Goal: Information Seeking & Learning: Learn about a topic

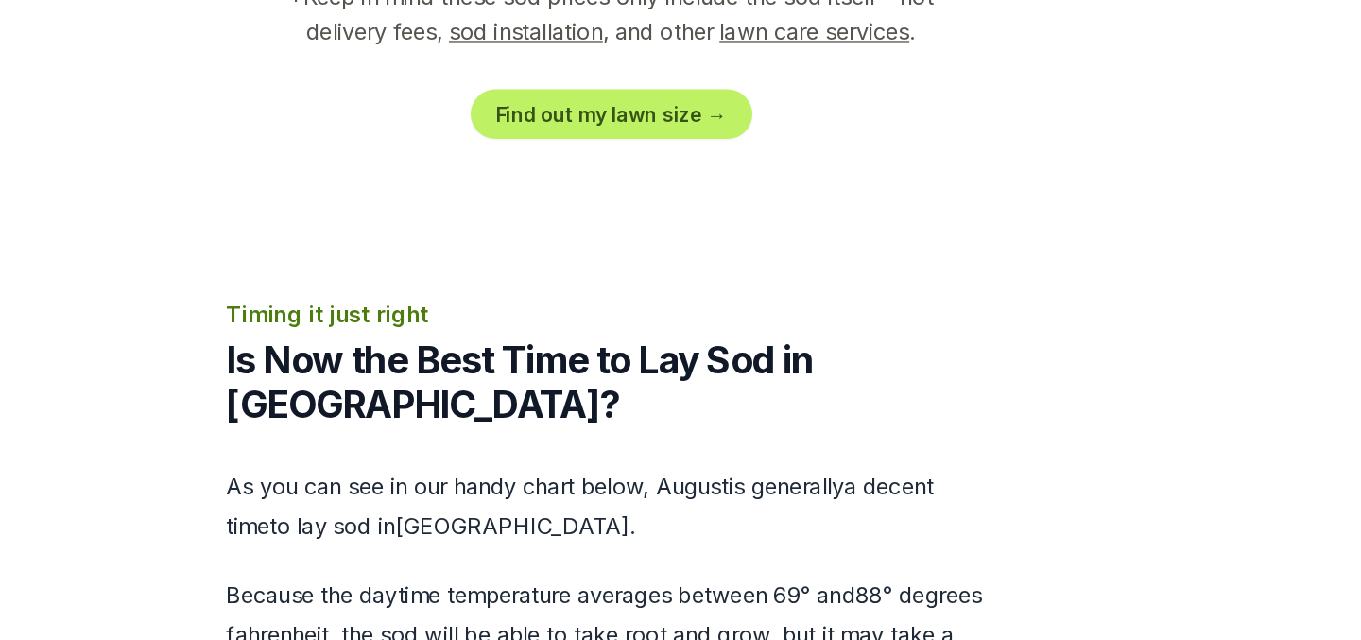
scroll to position [2048, 0]
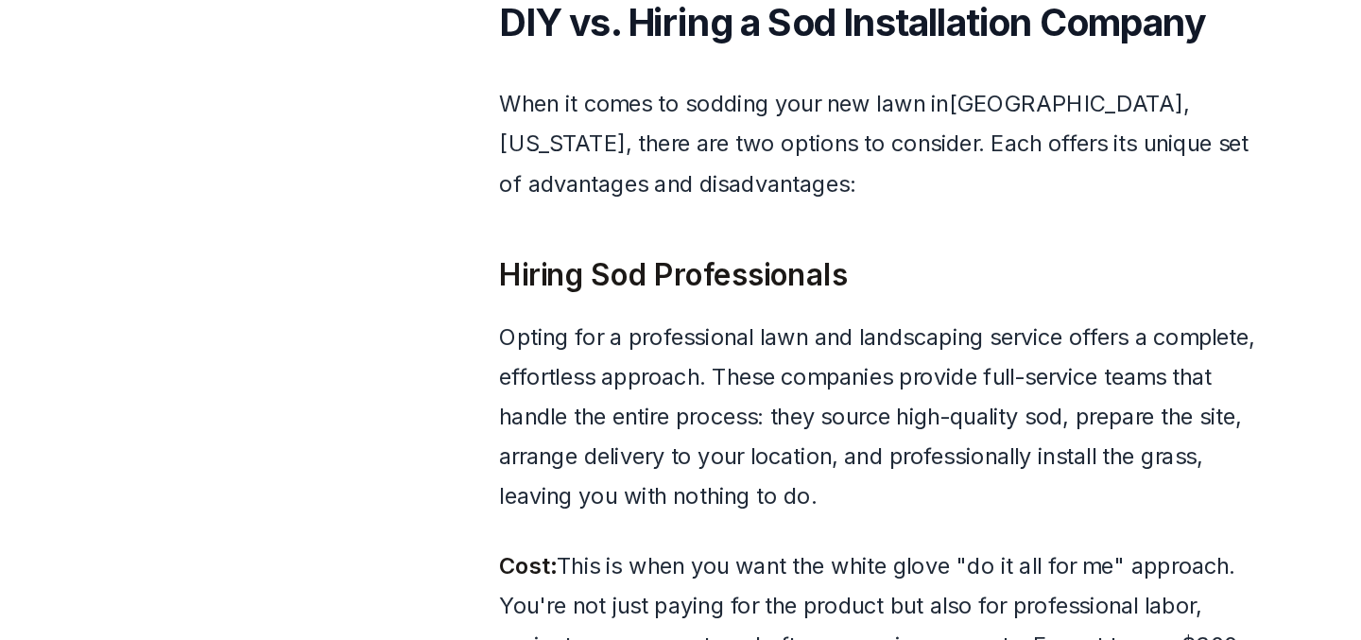
scroll to position [4306, 0]
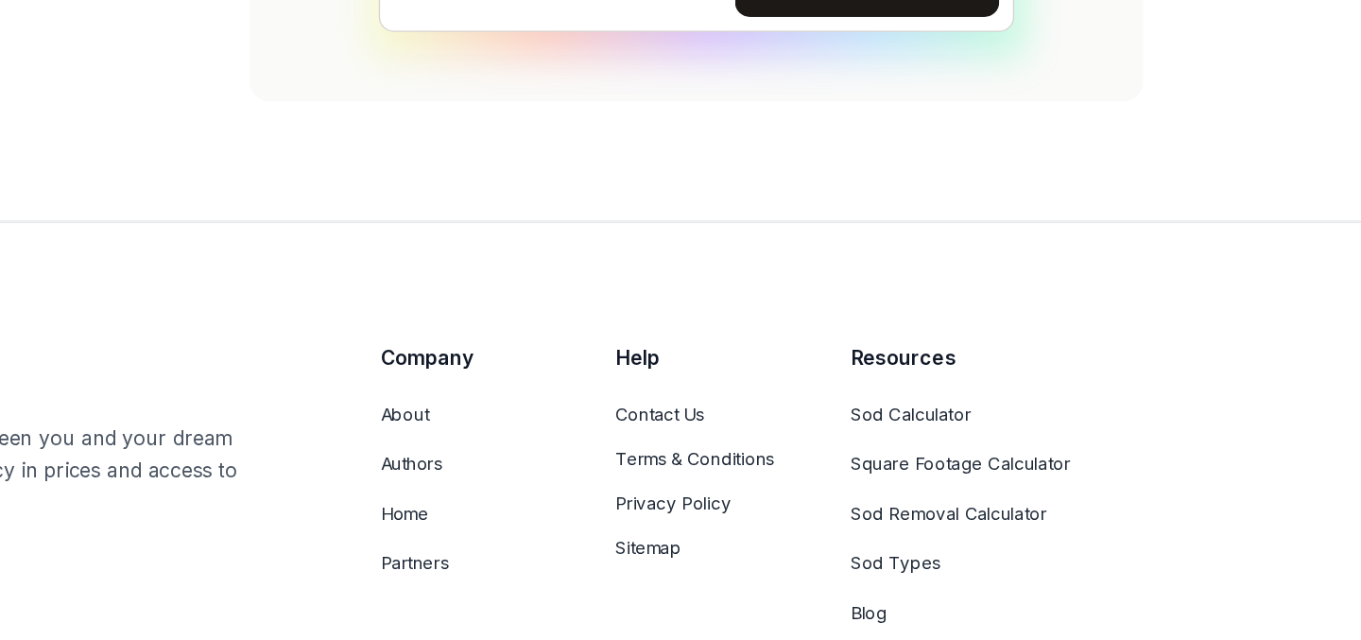
scroll to position [16506, 0]
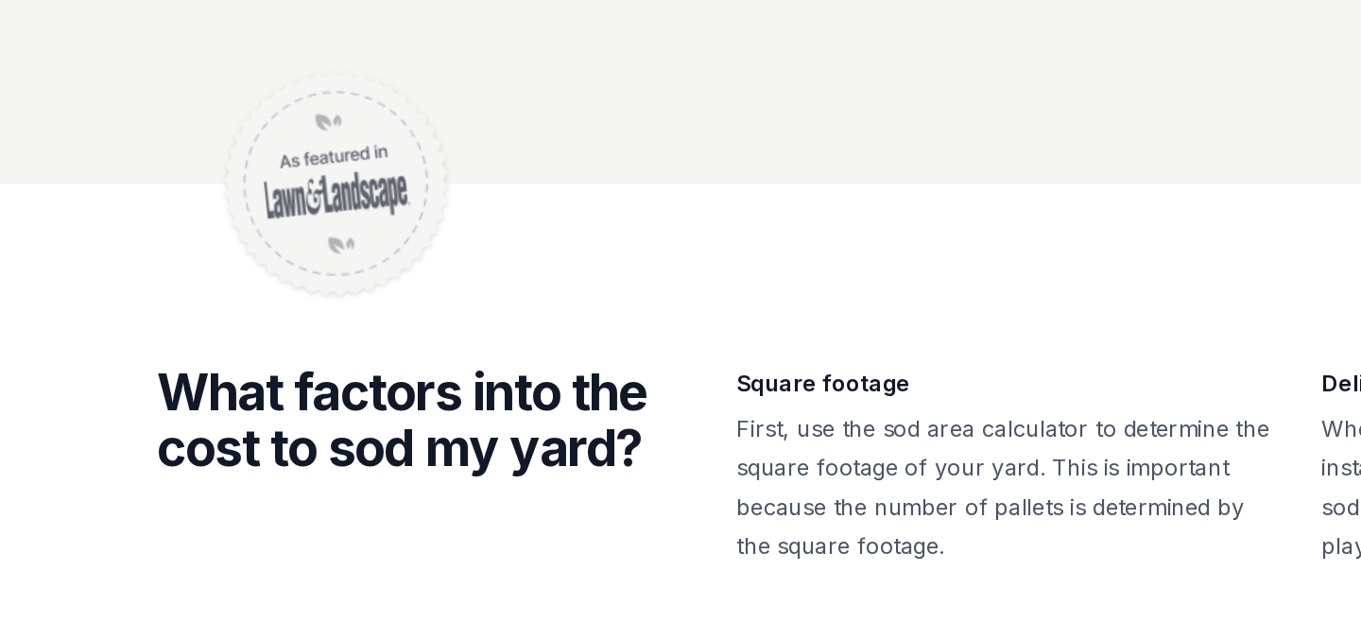
scroll to position [780, 0]
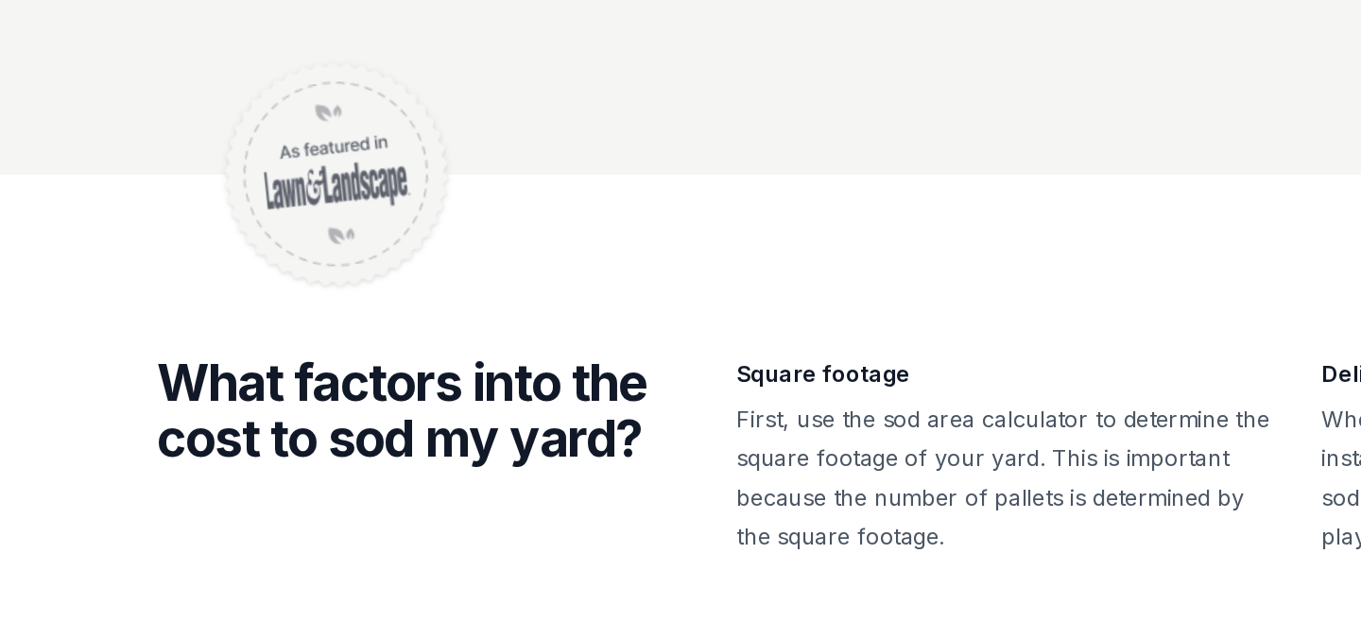
click at [812, 149] on icon at bounding box center [800, 138] width 23 height 23
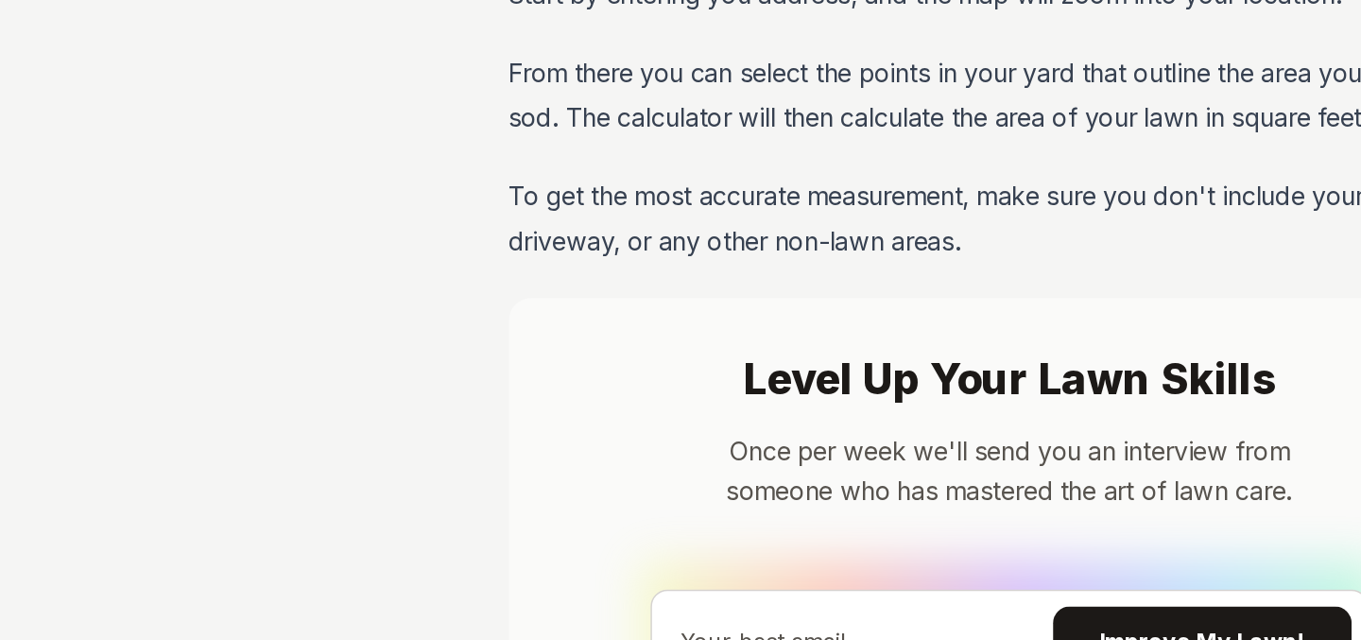
scroll to position [970, 0]
